Goal: Task Accomplishment & Management: Complete application form

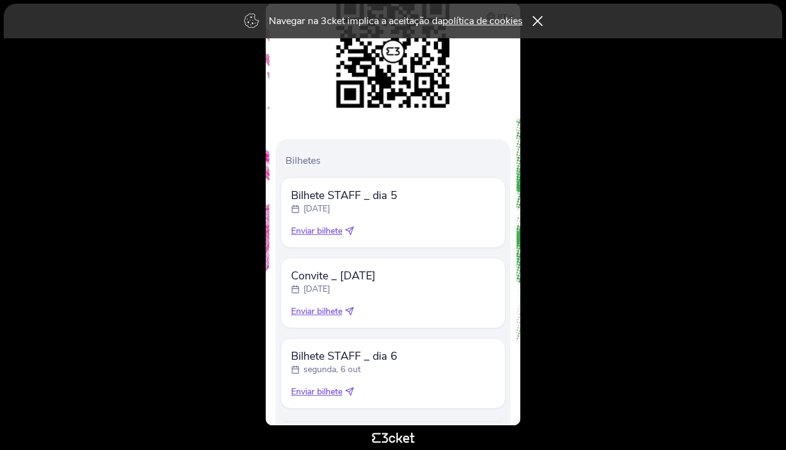
scroll to position [149, 0]
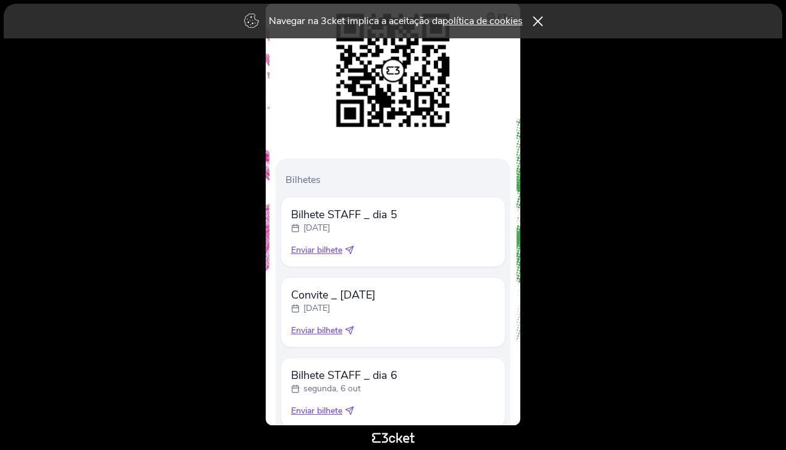
click at [538, 20] on icon at bounding box center [537, 21] width 11 height 10
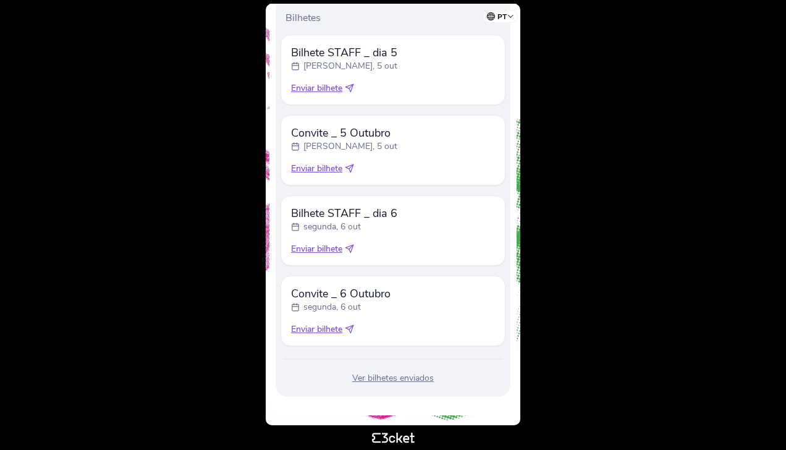
scroll to position [311, 0]
click at [324, 328] on span "Enviar bilhete" at bounding box center [316, 329] width 51 height 12
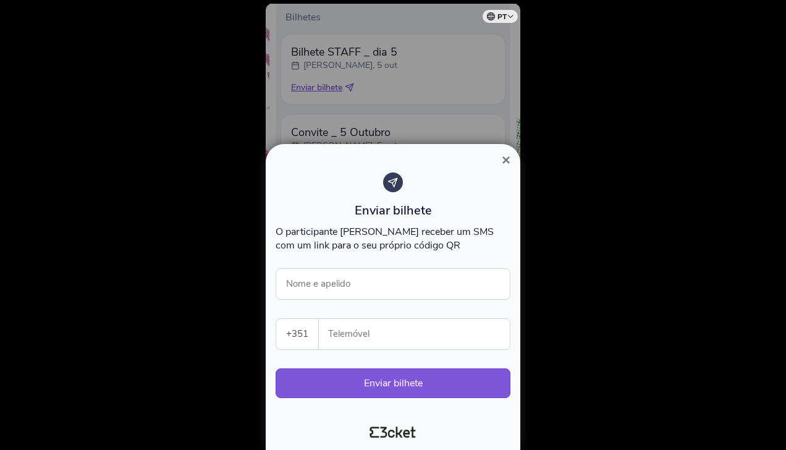
click at [351, 336] on input "Telemóvel" at bounding box center [419, 334] width 181 height 30
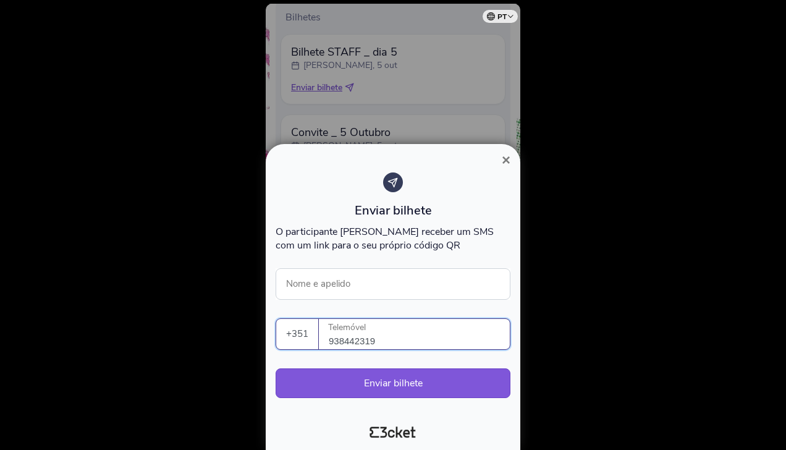
type input "938442319"
click at [426, 278] on input "Nome e apelido" at bounding box center [393, 284] width 235 height 32
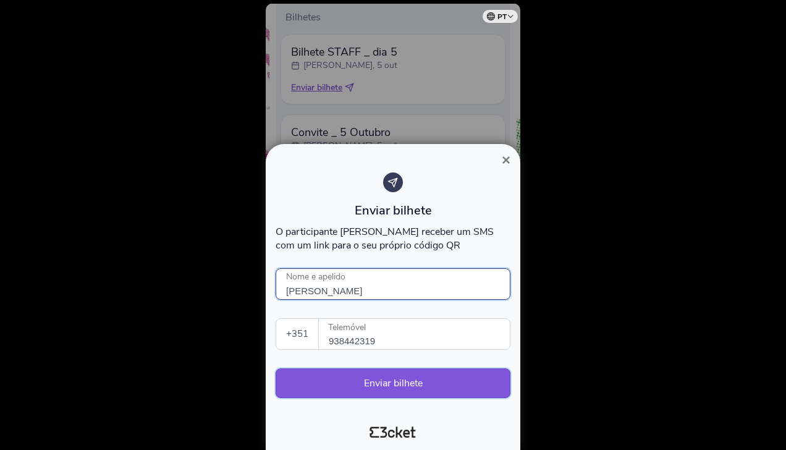
type input "Pedro Simões"
click at [396, 381] on button "Enviar bilhete" at bounding box center [393, 383] width 235 height 30
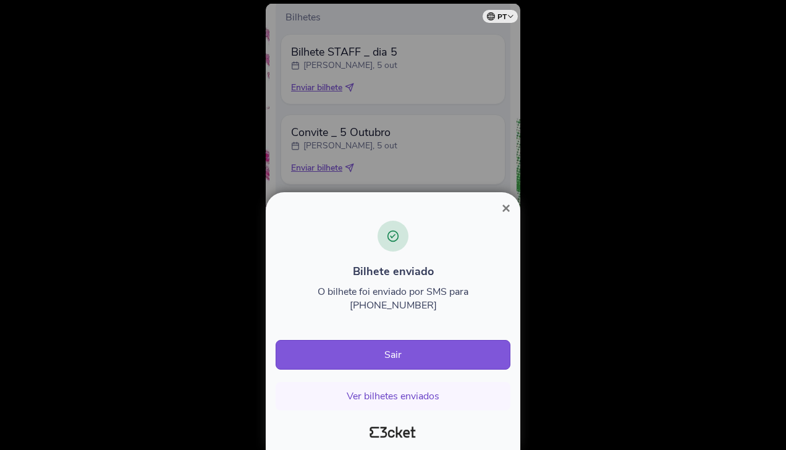
click at [504, 216] on span "×" at bounding box center [506, 208] width 9 height 17
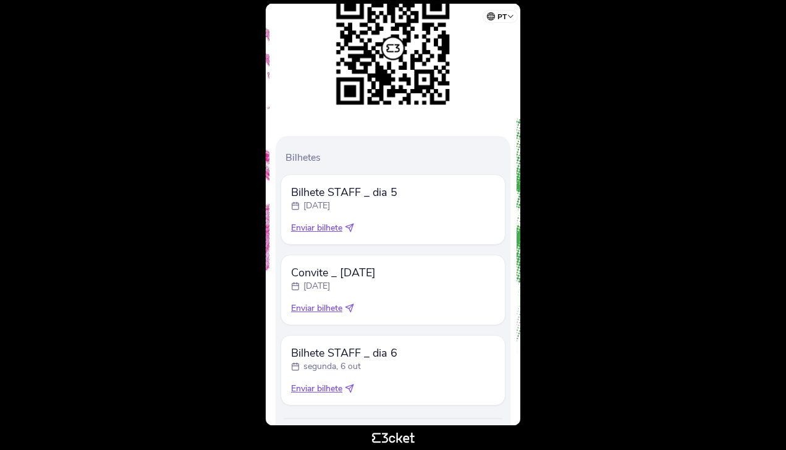
scroll to position [231, 0]
